Goal: Find specific page/section

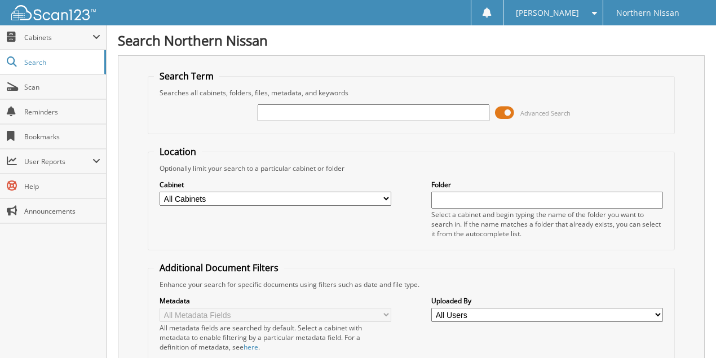
click at [276, 113] on input "text" at bounding box center [374, 112] width 232 height 17
type input "HERTZ"
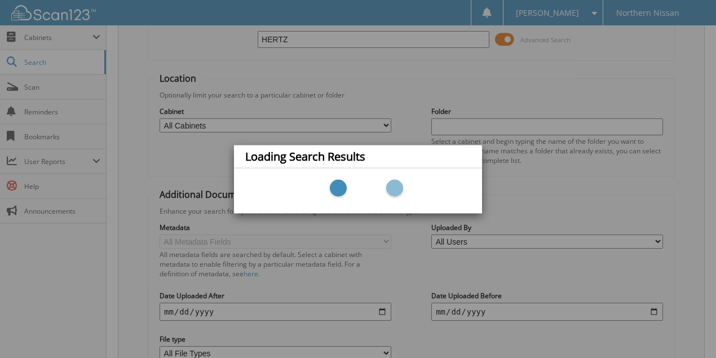
scroll to position [75, 0]
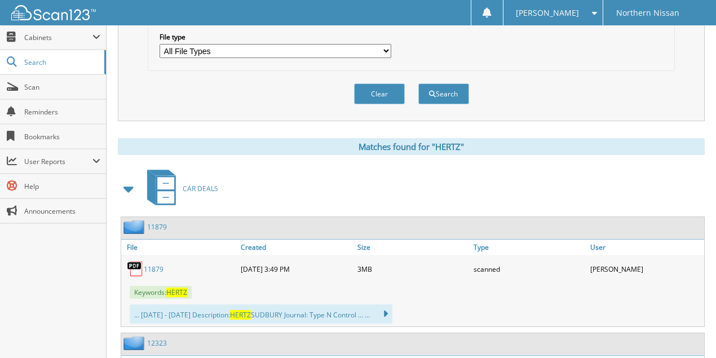
scroll to position [451, 0]
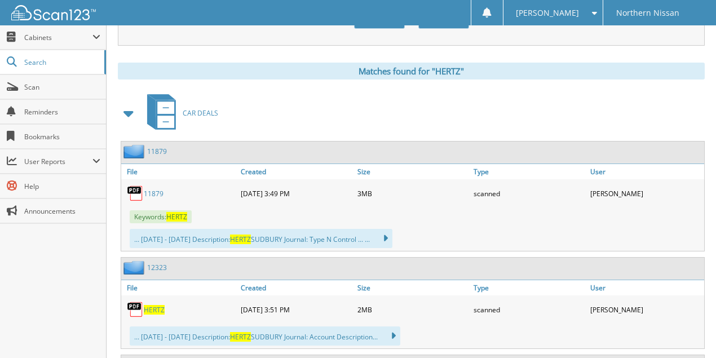
click at [150, 189] on link "11879" at bounding box center [154, 194] width 20 height 10
